Goal: Task Accomplishment & Management: Manage account settings

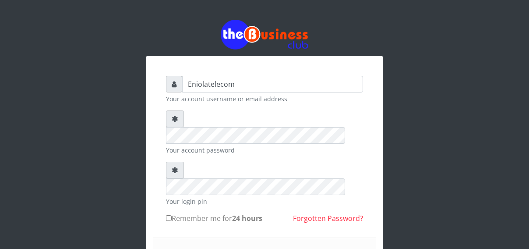
click at [498, 151] on div "Eniolatelecom Your account username or email address Your account password Your…" at bounding box center [264, 171] width 499 height 343
click at [392, 69] on div "Eniolatelecom Your account username or email address Your account password Your…" at bounding box center [264, 191] width 499 height 382
drag, startPoint x: 303, startPoint y: 63, endPoint x: 306, endPoint y: 31, distance: 33.0
click at [306, 31] on div "Eniolatelecom Your account username or email address Your account password Your…" at bounding box center [264, 191] width 236 height 342
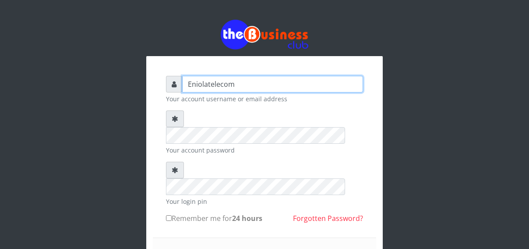
click at [297, 90] on input "Eniolatelecom" at bounding box center [272, 84] width 181 height 17
click at [290, 81] on input "Eniolatelecom" at bounding box center [272, 84] width 181 height 17
click at [237, 86] on input "Eniolatelecom" at bounding box center [272, 84] width 181 height 17
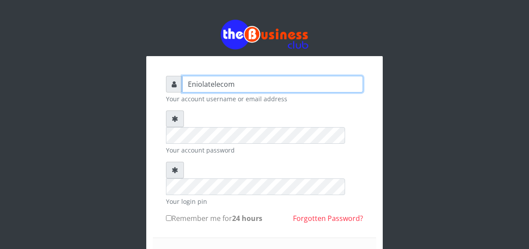
click at [237, 86] on input "Eniolatelecom" at bounding box center [272, 84] width 181 height 17
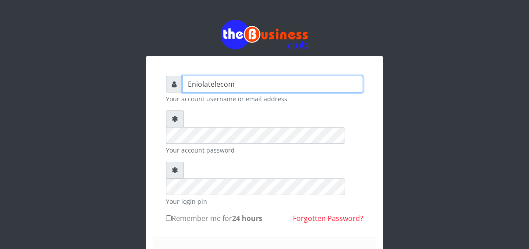
click at [237, 86] on input "Eniolatelecom" at bounding box center [272, 84] width 181 height 17
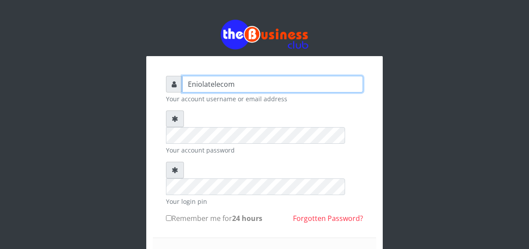
click at [237, 86] on input "Eniolatelecom" at bounding box center [272, 84] width 181 height 17
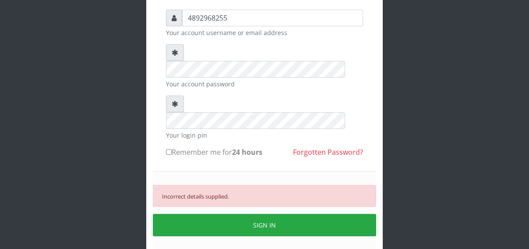
scroll to position [64, 0]
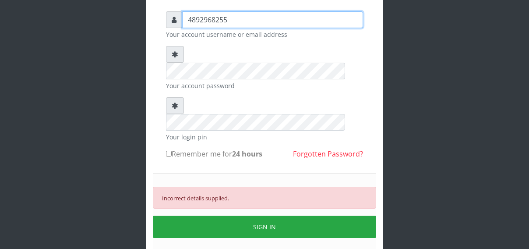
click at [317, 21] on input "4892968255" at bounding box center [272, 19] width 181 height 17
type input "4"
type input "Eniolatelecom"
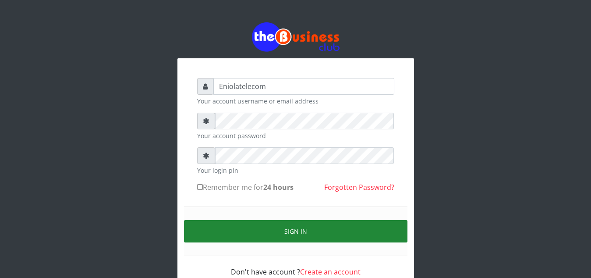
click at [297, 233] on button "Sign in" at bounding box center [295, 231] width 223 height 22
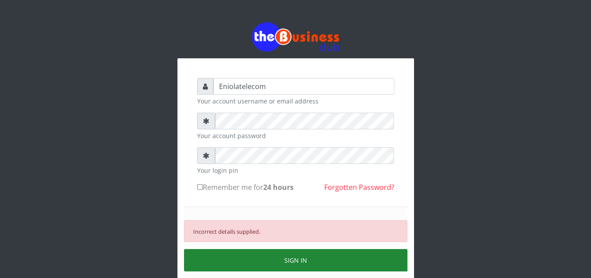
click at [288, 248] on button "SIGN IN" at bounding box center [295, 260] width 223 height 22
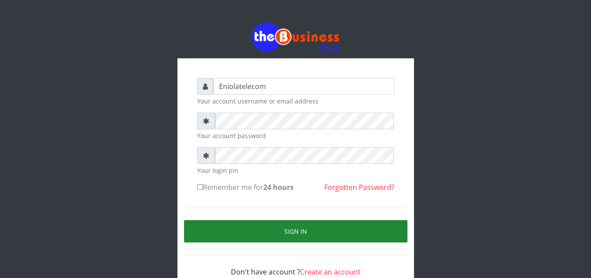
click at [296, 229] on button "Sign in" at bounding box center [295, 231] width 223 height 22
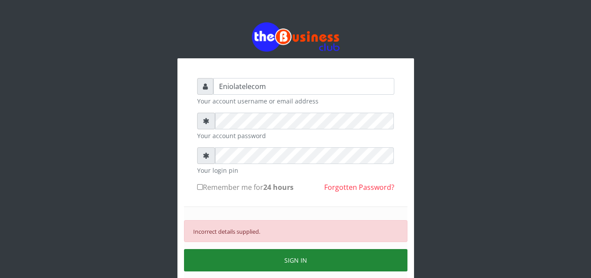
click at [292, 261] on button "SIGN IN" at bounding box center [295, 260] width 223 height 22
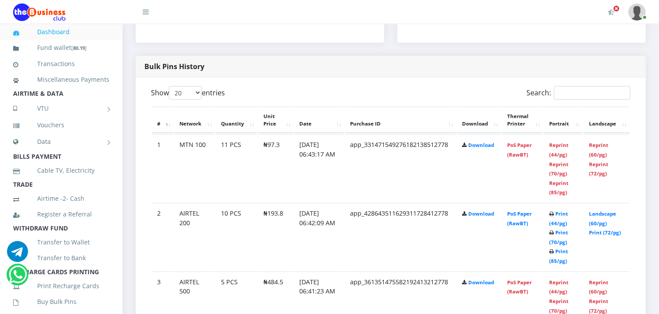
scroll to position [446, 0]
